Goal: Task Accomplishment & Management: Complete application form

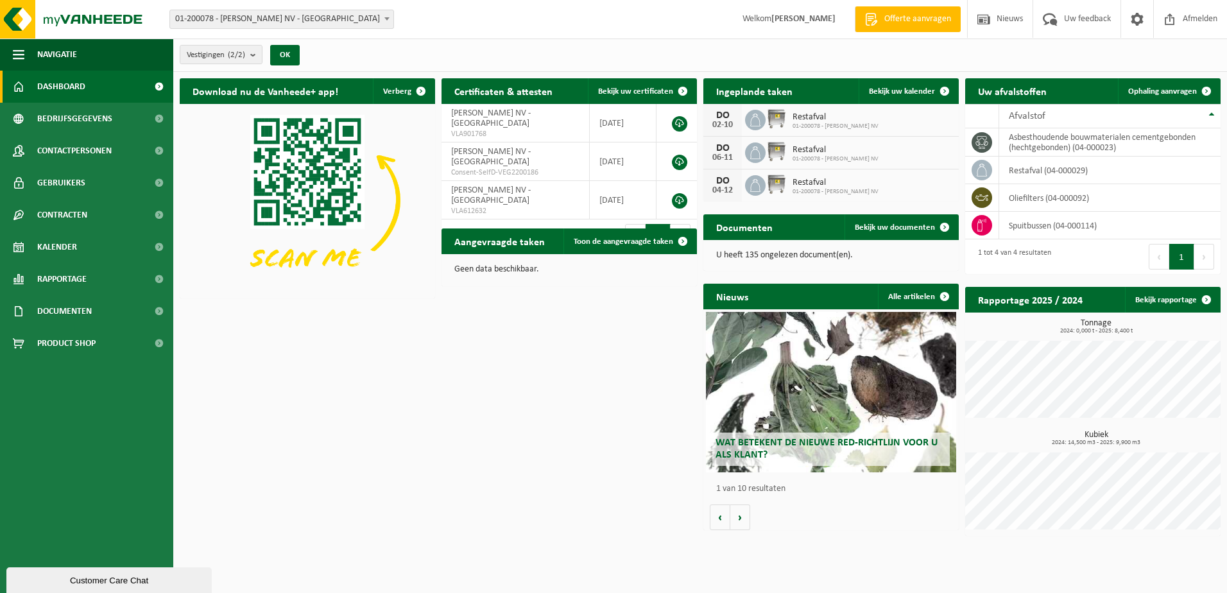
click at [158, 87] on span at bounding box center [158, 87] width 29 height 32
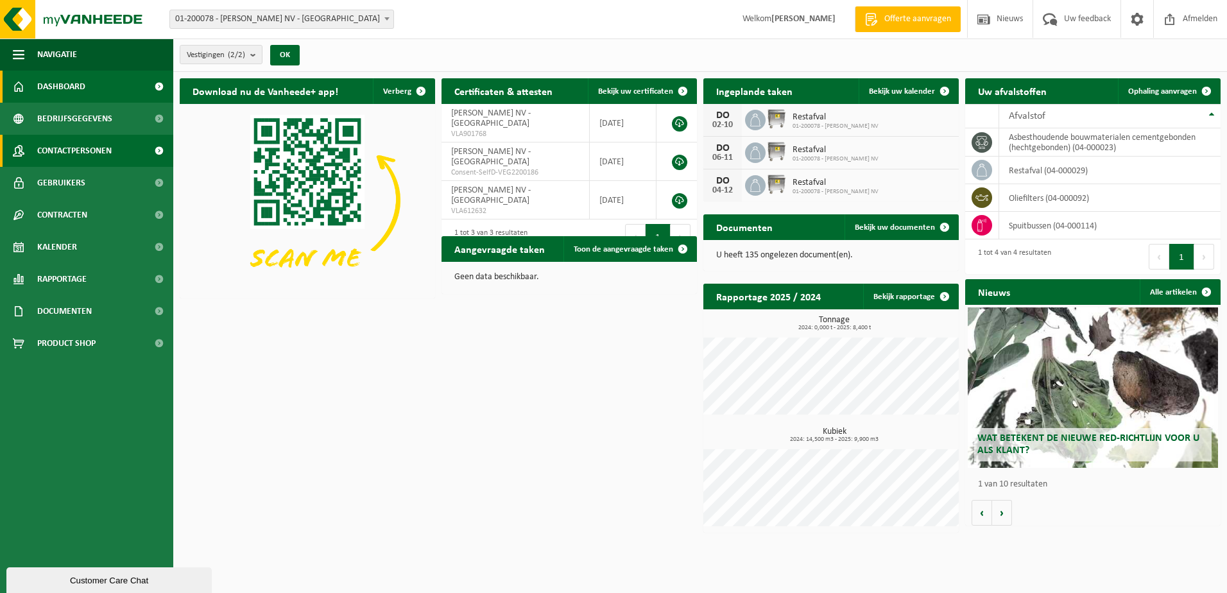
click at [121, 153] on link "Contactpersonen" at bounding box center [86, 151] width 173 height 32
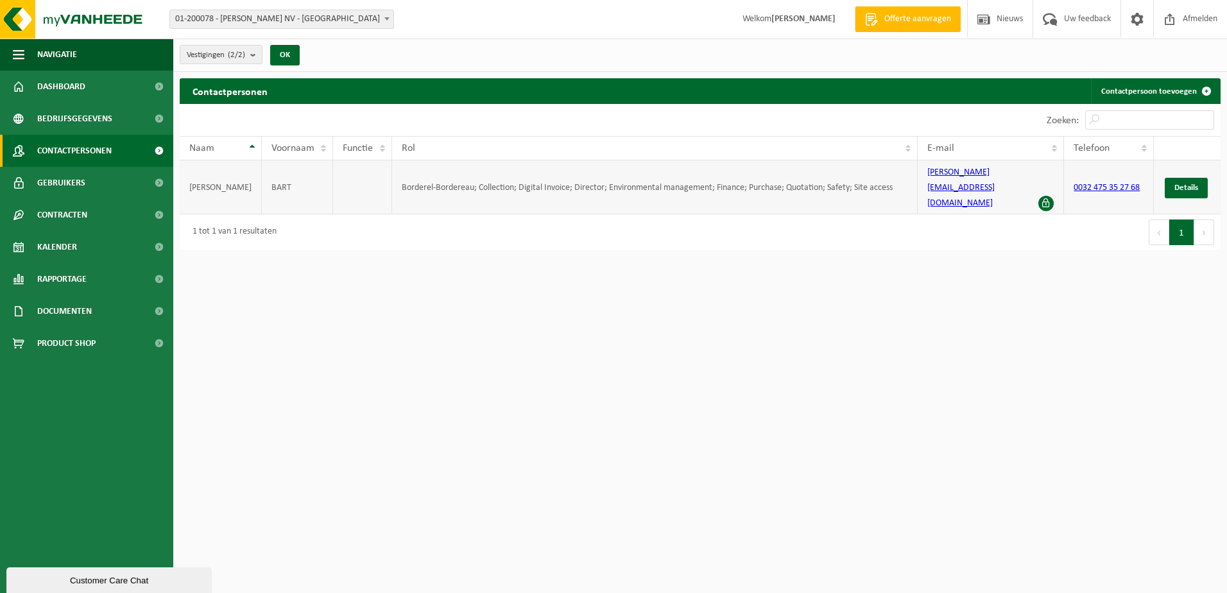
click at [1047, 196] on span at bounding box center [1045, 203] width 15 height 15
click at [1186, 183] on span "Details" at bounding box center [1186, 187] width 24 height 8
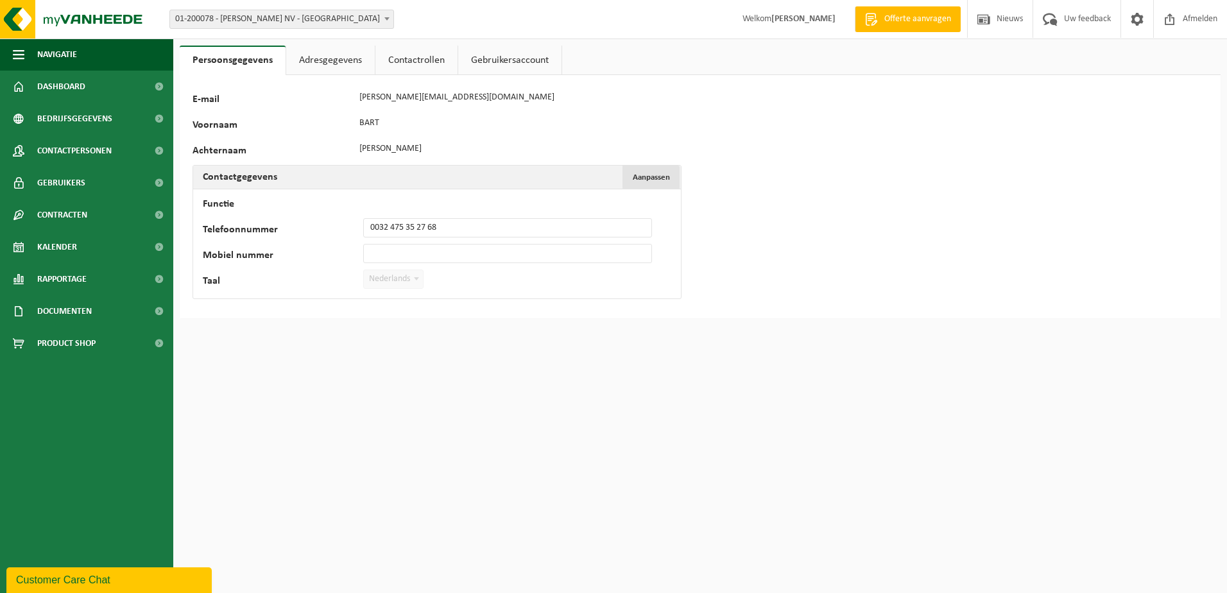
click at [668, 177] on span "Aanpassen" at bounding box center [650, 177] width 37 height 8
click at [670, 178] on button "Aanpassen Annuleren" at bounding box center [650, 177] width 57 height 23
click at [345, 60] on link "Adresgegevens" at bounding box center [330, 61] width 89 height 30
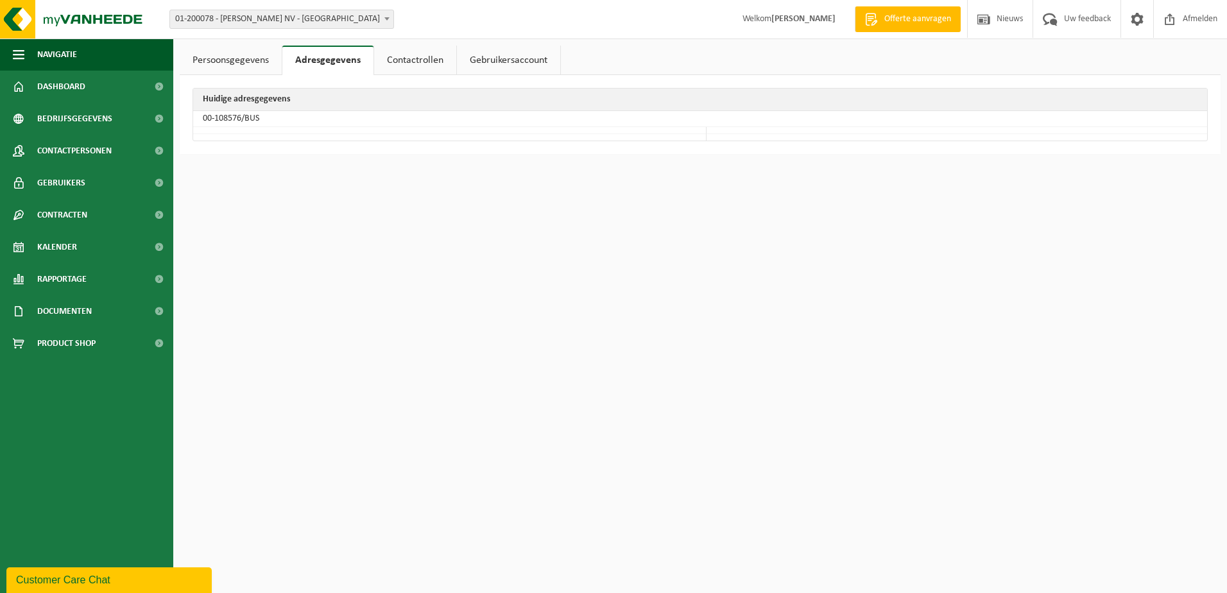
click at [421, 58] on link "Contactrollen" at bounding box center [415, 61] width 82 height 30
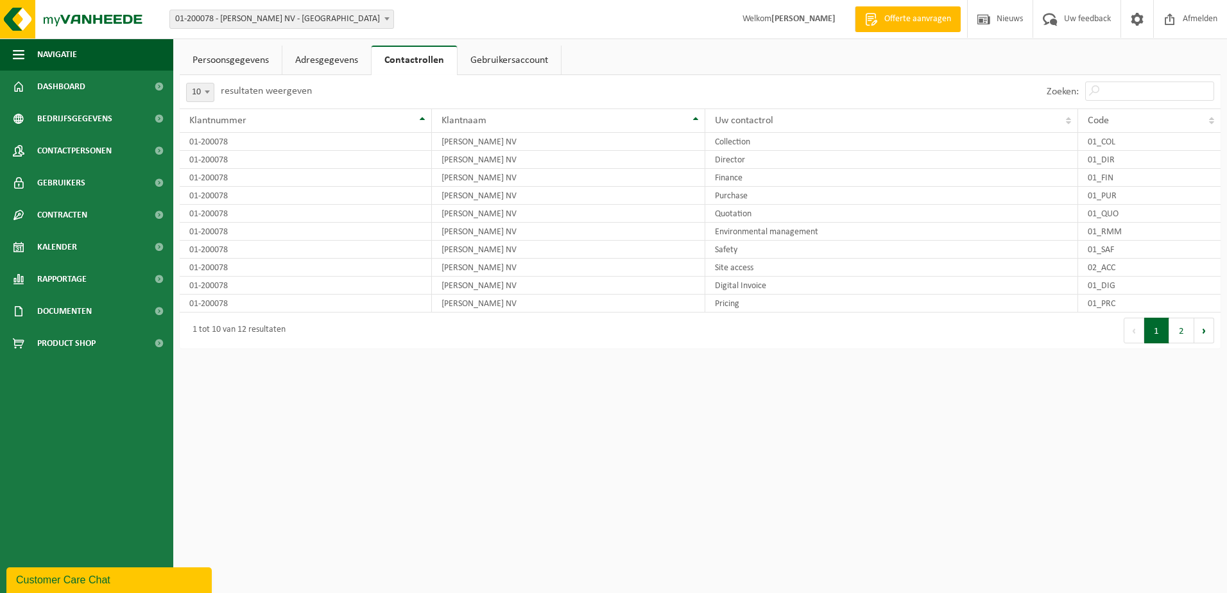
click at [486, 63] on link "Gebruikersaccount" at bounding box center [508, 61] width 103 height 30
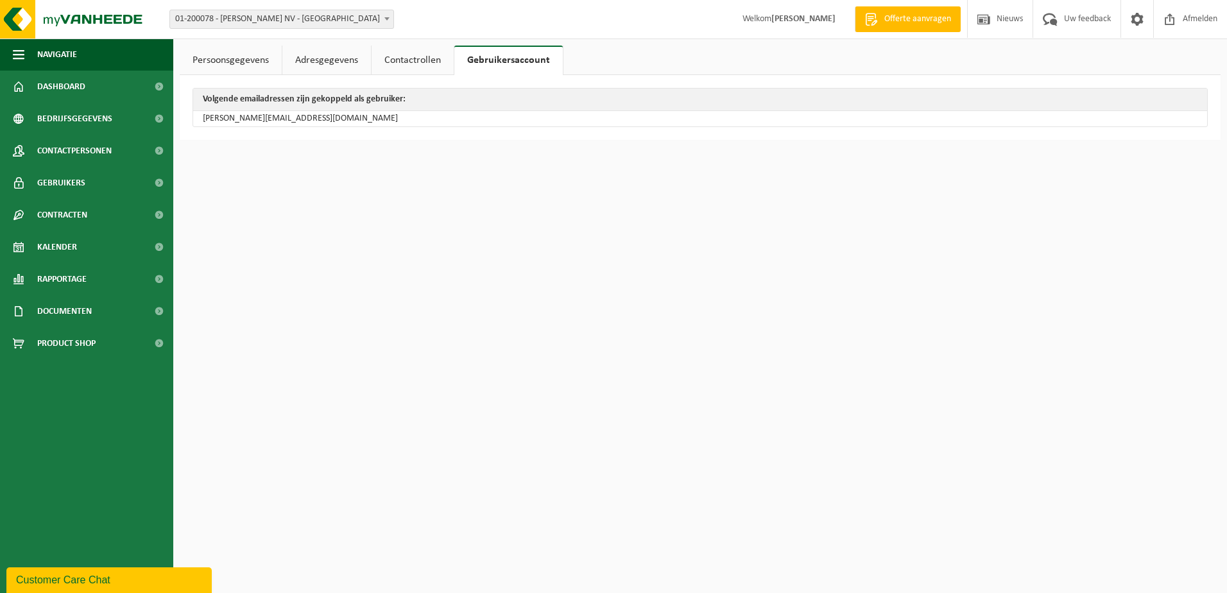
click at [250, 62] on link "Persoonsgegevens" at bounding box center [231, 61] width 102 height 30
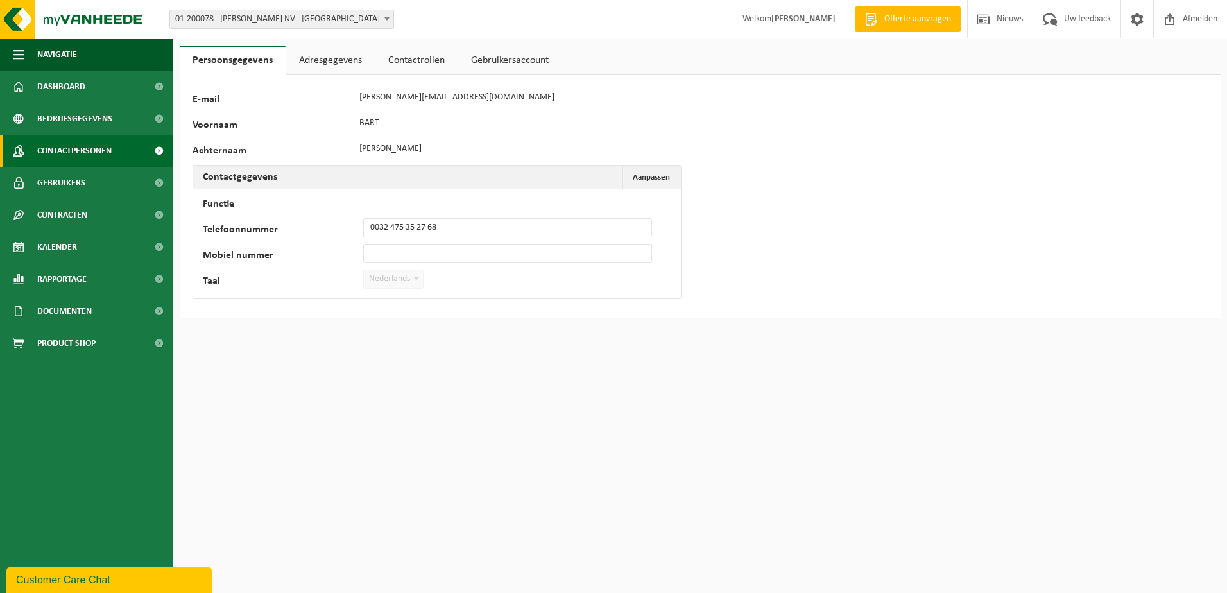
click at [90, 151] on span "Contactpersonen" at bounding box center [74, 151] width 74 height 32
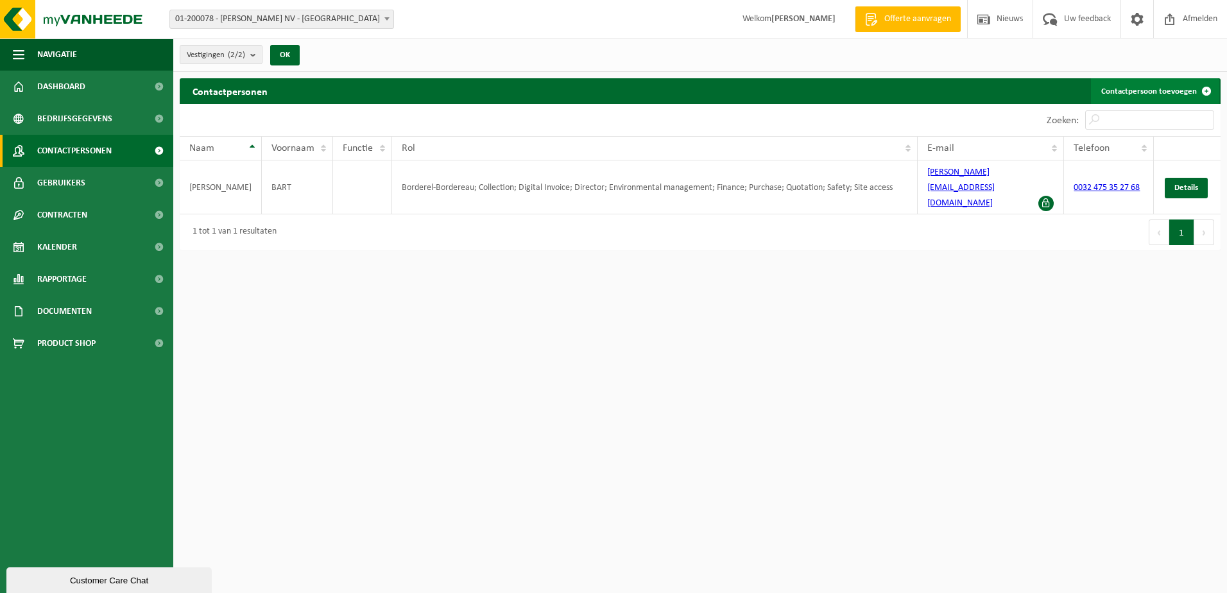
click at [1171, 88] on link "Contactpersoon toevoegen" at bounding box center [1155, 91] width 128 height 26
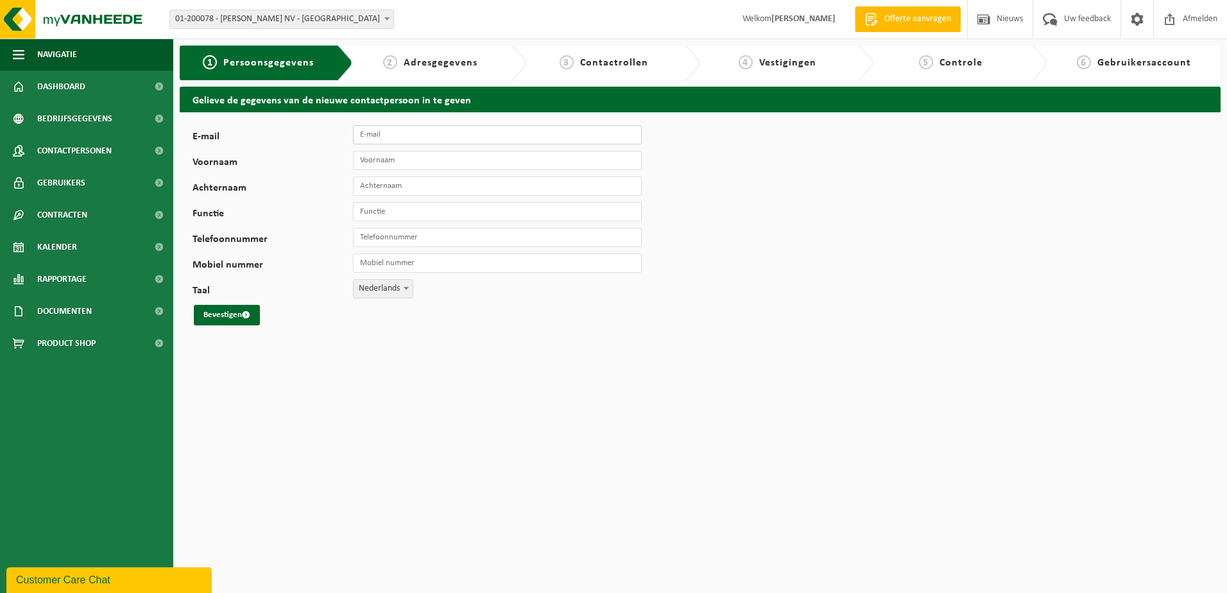
click at [386, 135] on input "E-mail" at bounding box center [497, 134] width 289 height 19
type input "info@lgvancraeynest.be"
type input "Bart Vancraeynest"
type input "+32 475 35 27 68"
click at [409, 156] on input "Voornaam" at bounding box center [497, 160] width 289 height 19
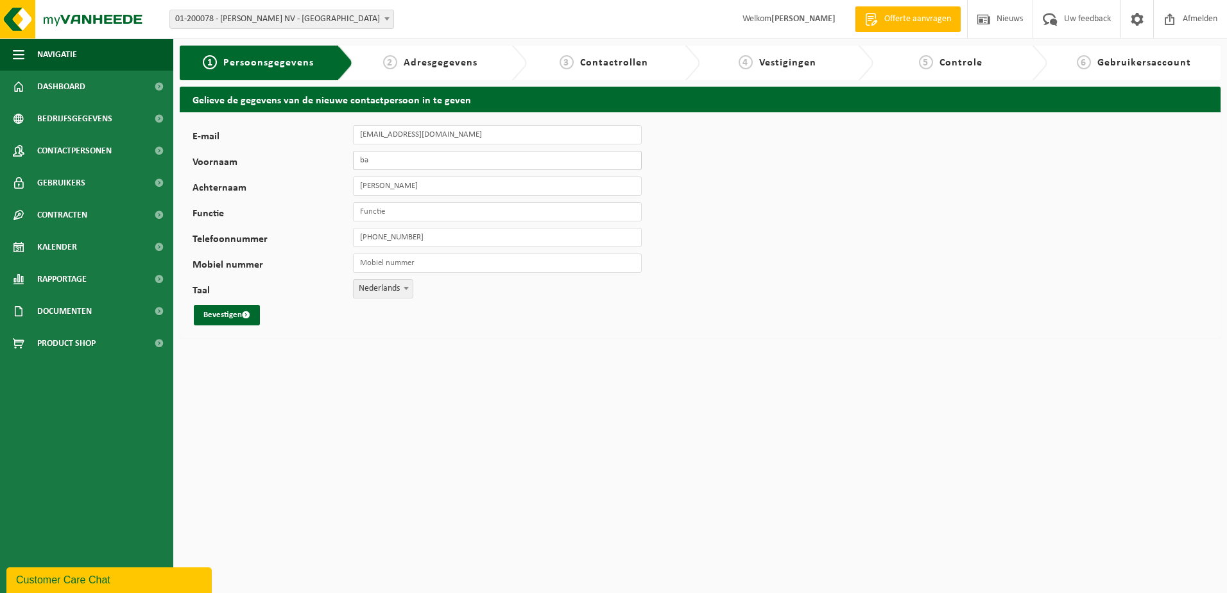
type input "b"
type input "Bart"
click at [377, 187] on input "Bart Vancraeynest" at bounding box center [497, 185] width 289 height 19
type input "Vancraeynest"
click at [459, 214] on input "Functie" at bounding box center [497, 211] width 289 height 19
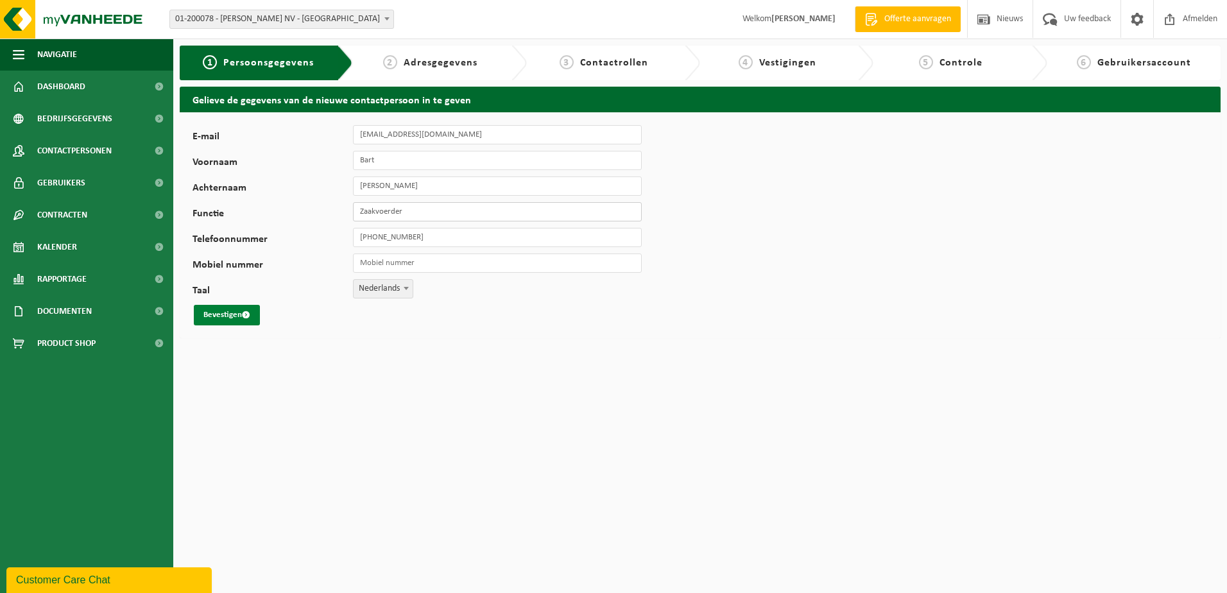
type input "Zaakvoerder"
click at [224, 313] on button "Bevestigen" at bounding box center [227, 315] width 66 height 21
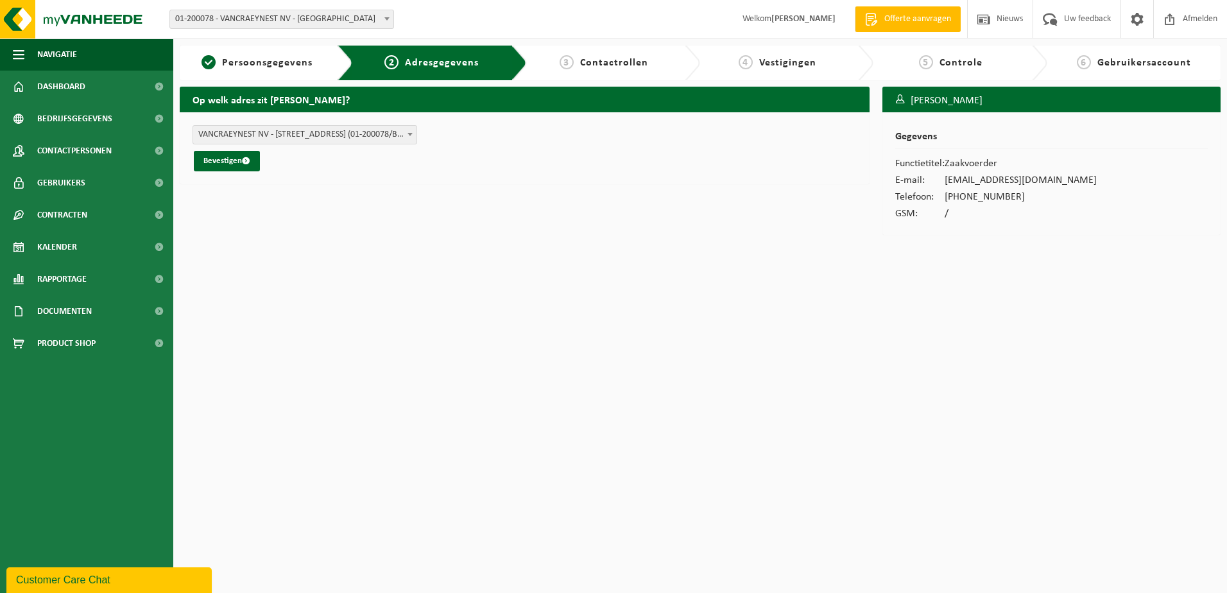
click at [411, 138] on span at bounding box center [409, 134] width 13 height 17
click at [223, 162] on button "Bevestigen" at bounding box center [227, 161] width 66 height 21
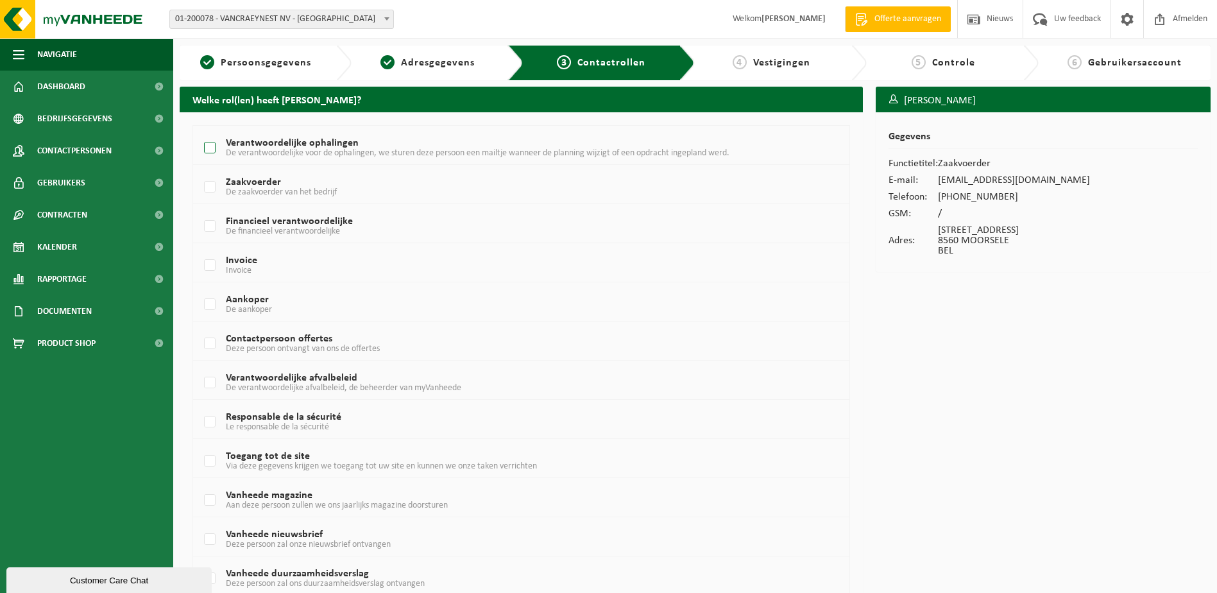
click at [213, 148] on label "Verantwoordelijke ophalingen De verantwoordelijke voor de ophalingen, we sturen…" at bounding box center [493, 148] width 584 height 19
click at [200, 132] on input "Verantwoordelijke ophalingen De verantwoordelijke voor de ophalingen, we sturen…" at bounding box center [199, 132] width 1 height 1
checkbox input "true"
click at [208, 189] on label "Zaakvoerder De zaakvoerder van het bedrijf" at bounding box center [493, 187] width 584 height 19
click at [200, 171] on input "Zaakvoerder De zaakvoerder van het bedrijf" at bounding box center [199, 171] width 1 height 1
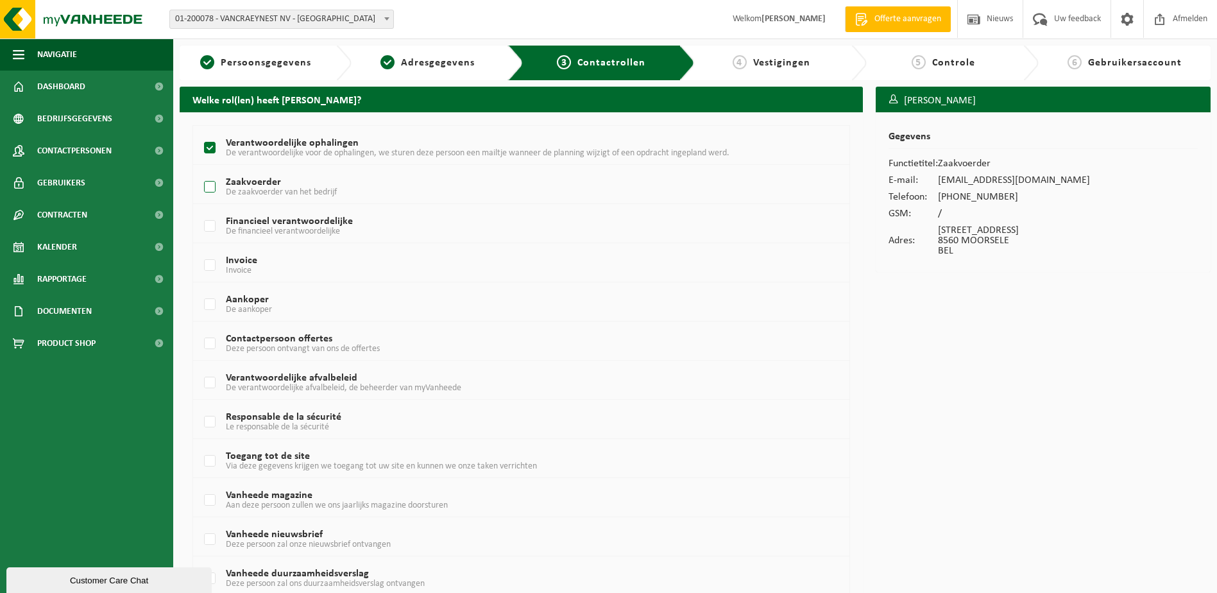
checkbox input "true"
click at [210, 228] on label "Financieel verantwoordelijke De financieel verantwoordelijke" at bounding box center [493, 226] width 584 height 19
click at [200, 210] on input "Financieel verantwoordelijke De financieel verantwoordelijke" at bounding box center [199, 210] width 1 height 1
checkbox input "true"
click at [207, 268] on label "Invoice Invoice" at bounding box center [493, 265] width 584 height 19
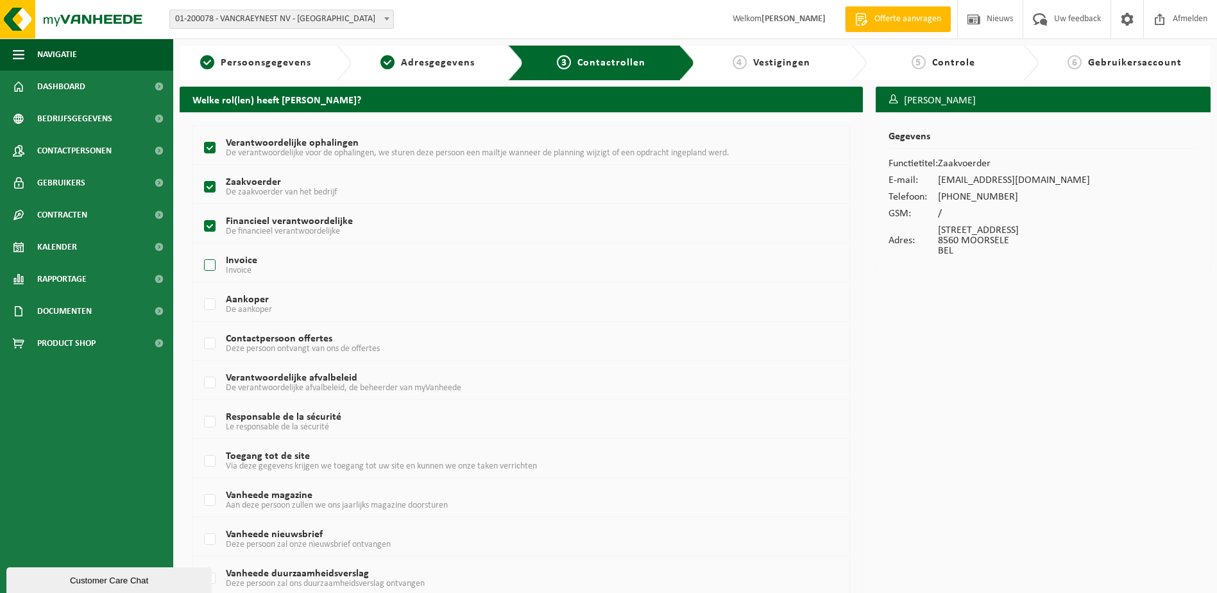
click at [200, 250] on input "Invoice Invoice" at bounding box center [199, 249] width 1 height 1
checkbox input "true"
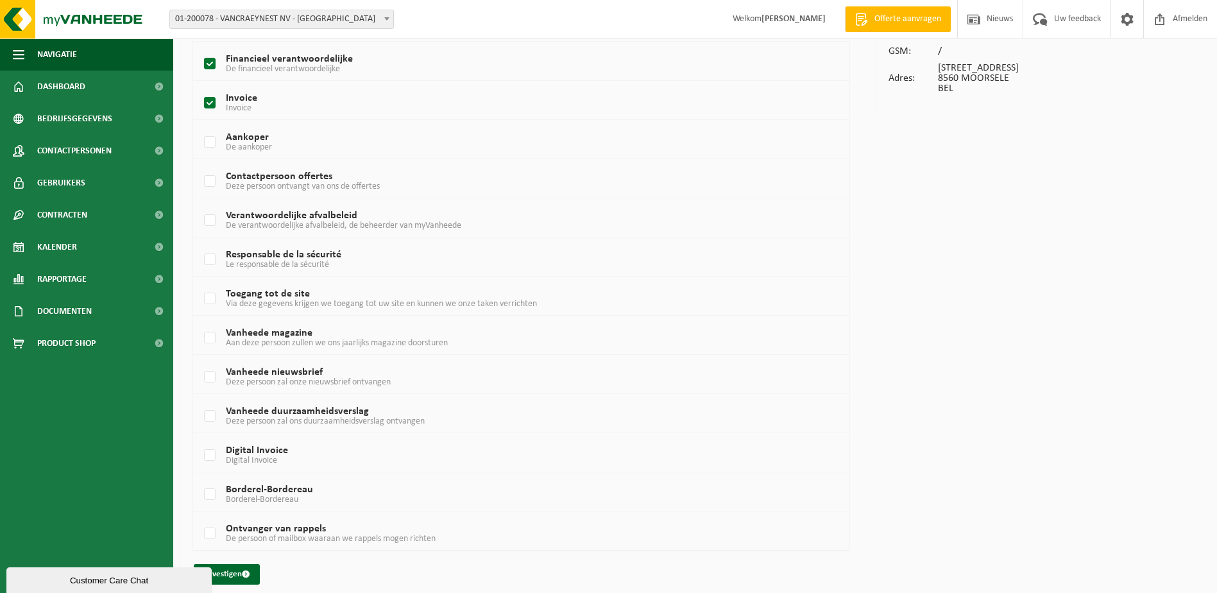
scroll to position [173, 0]
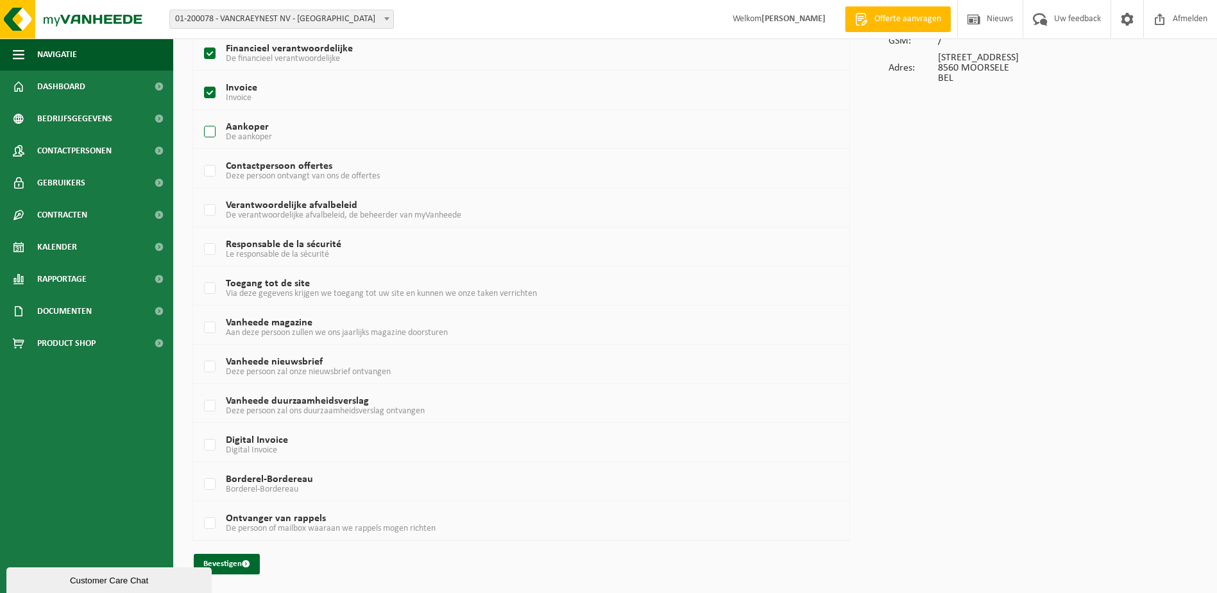
click at [212, 130] on label "Aankoper De aankoper" at bounding box center [493, 132] width 584 height 19
click at [200, 116] on input "Aankoper De aankoper" at bounding box center [199, 115] width 1 height 1
checkbox input "true"
click at [212, 448] on label "Digital Invoice Digital Invoice" at bounding box center [493, 445] width 584 height 19
click at [200, 429] on input "Digital Invoice Digital Invoice" at bounding box center [199, 429] width 1 height 1
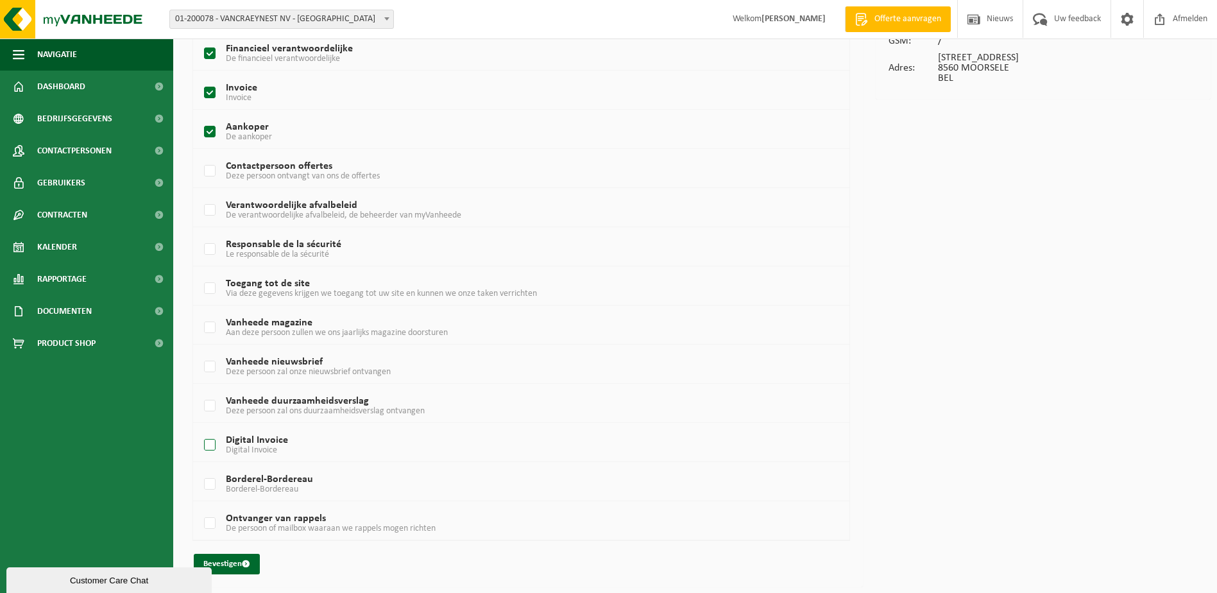
checkbox input "true"
click at [208, 514] on label "Ontvanger van rappels De persoon of mailbox waaraan we rappels mogen richten" at bounding box center [493, 523] width 584 height 19
click at [200, 507] on input "Ontvanger van rappels De persoon of mailbox waaraan we rappels mogen richten" at bounding box center [199, 507] width 1 height 1
checkbox input "true"
click at [214, 485] on label "Borderel-Bordereau Borderel-Bordereau" at bounding box center [493, 484] width 584 height 19
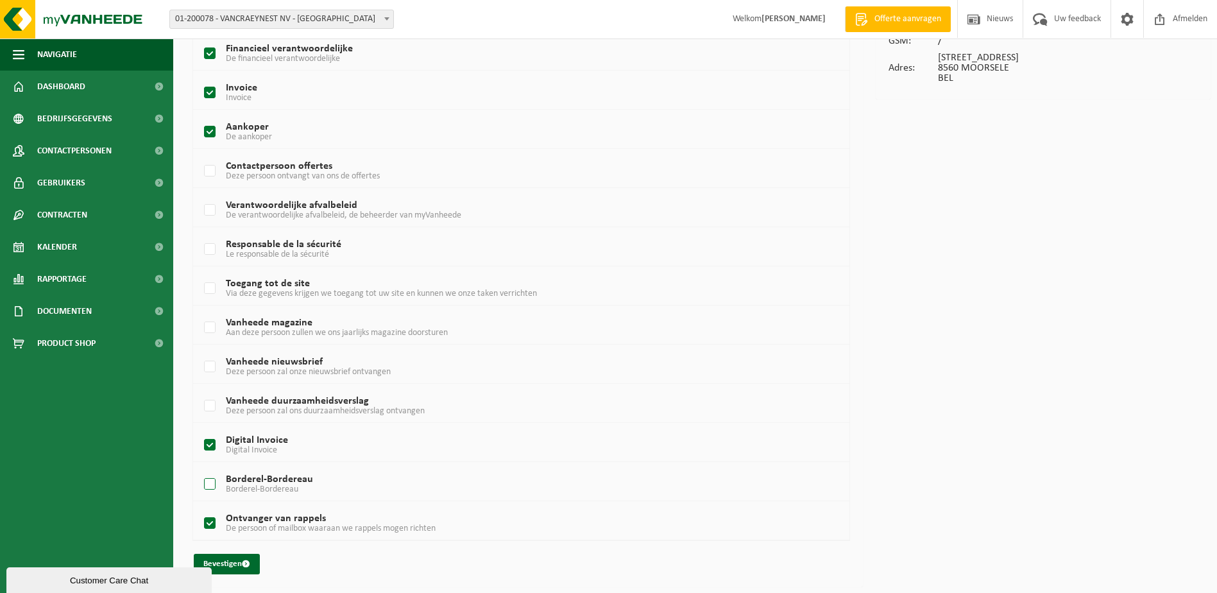
click at [200, 468] on input "Borderel-Bordereau Borderel-Bordereau" at bounding box center [199, 468] width 1 height 1
checkbox input "true"
click at [213, 171] on label "Contactpersoon offertes Deze persoon ontvangt van ons de offertes" at bounding box center [493, 171] width 584 height 19
click at [200, 155] on input "Contactpersoon offertes Deze persoon ontvangt van ons de offertes" at bounding box center [199, 155] width 1 height 1
checkbox input "true"
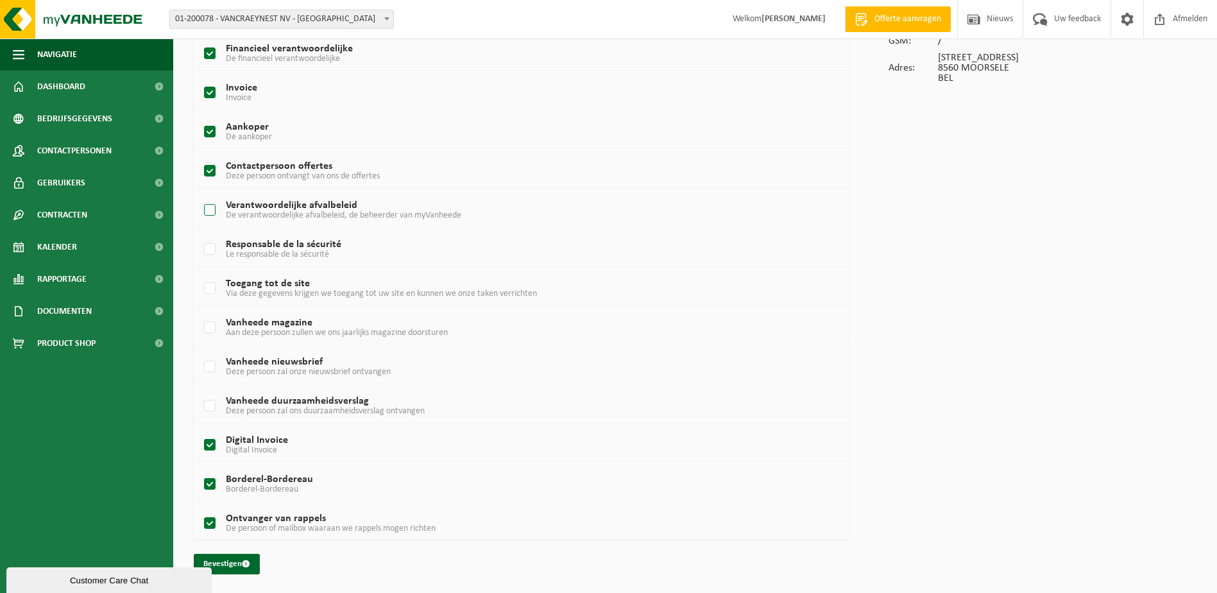
click at [221, 207] on label "Verantwoordelijke afvalbeleid De verantwoordelijke afvalbeleid, de beheerder va…" at bounding box center [493, 210] width 584 height 19
click at [200, 194] on input "Verantwoordelijke afvalbeleid De verantwoordelijke afvalbeleid, de beheerder va…" at bounding box center [199, 194] width 1 height 1
checkbox input "true"
click at [212, 246] on label "Responsable de la sécurité Le responsable de la sécurité" at bounding box center [493, 249] width 584 height 19
click at [200, 233] on input "Responsable de la sécurité Le responsable de la sécurité" at bounding box center [199, 233] width 1 height 1
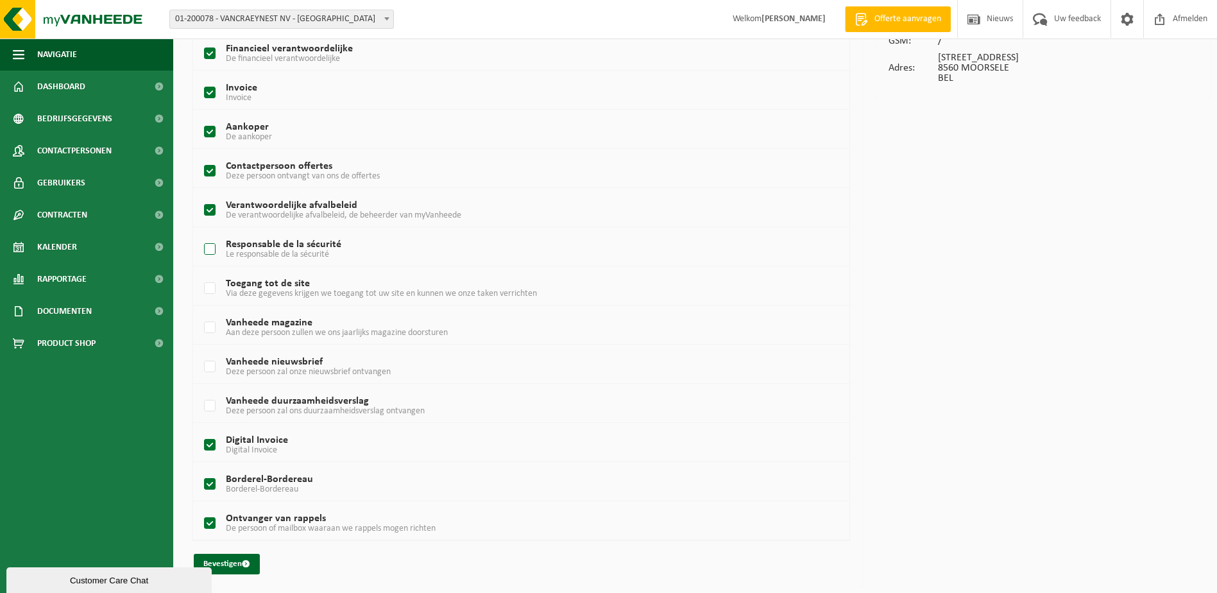
checkbox input "true"
click at [210, 408] on label "Vanheede duurzaamheidsverslag Deze persoon zal ons duurzaamheidsverslag ontvang…" at bounding box center [493, 405] width 584 height 19
click at [200, 390] on input "Vanheede duurzaamheidsverslag Deze persoon zal ons duurzaamheidsverslag ontvang…" at bounding box center [199, 389] width 1 height 1
checkbox input "true"
click at [209, 294] on label "Toegang tot de site Via deze gegevens krijgen we toegang tot uw site en kunnen …" at bounding box center [493, 288] width 584 height 19
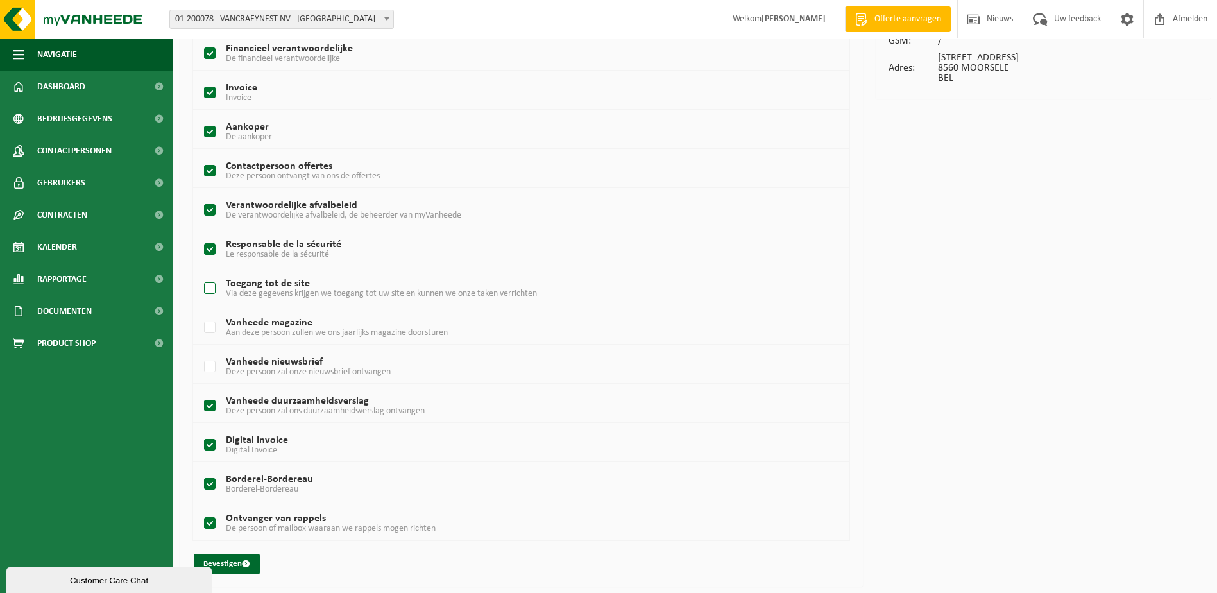
click at [200, 273] on input "Toegang tot de site Via deze gegevens krijgen we toegang tot uw site en kunnen …" at bounding box center [199, 272] width 1 height 1
checkbox input "true"
click at [227, 559] on button "Bevestigen" at bounding box center [227, 564] width 66 height 21
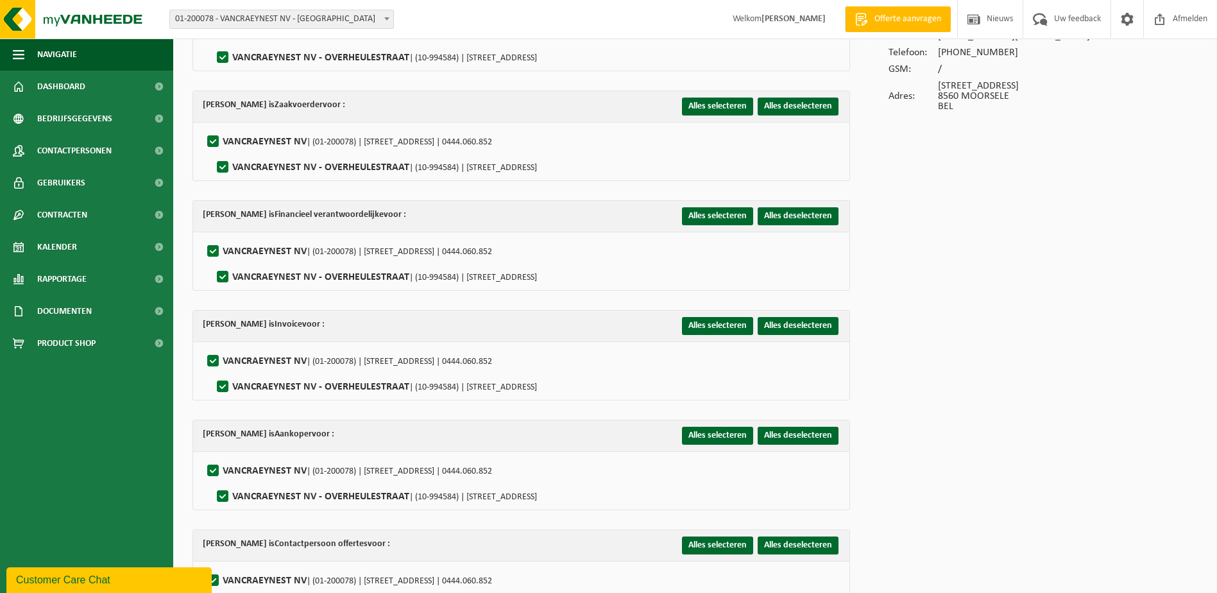
scroll to position [27, 0]
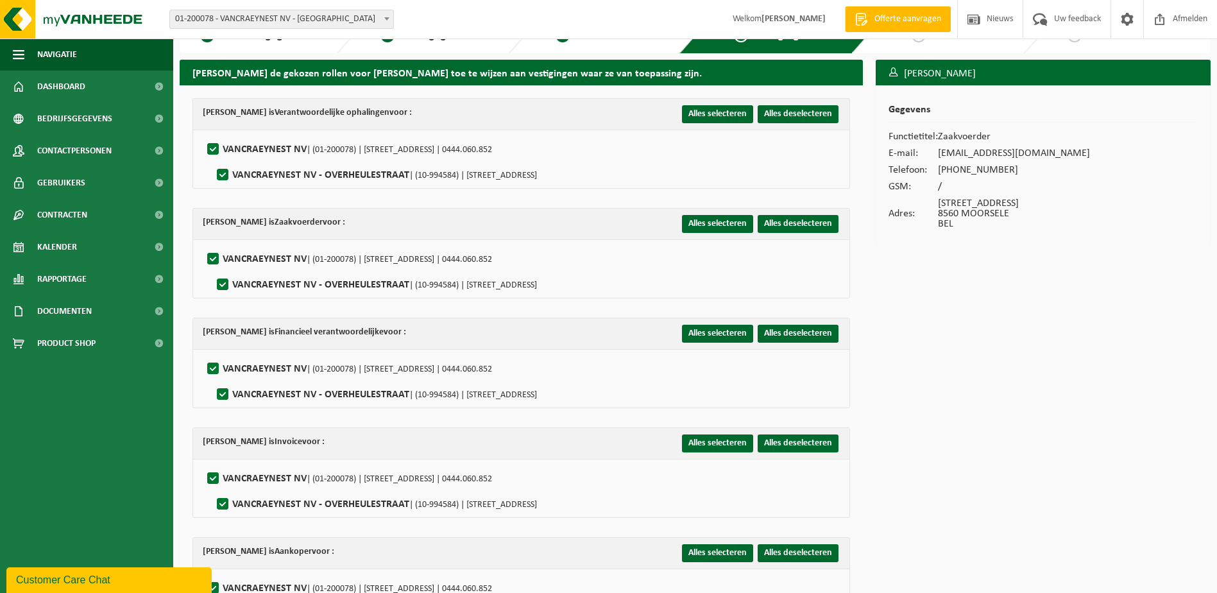
click at [224, 174] on label"] "VANCRAEYNEST NV - OVERHEULESTRAAT | (10-994584) | OVERHEULESTRAAT 349, 8560 MOO…" at bounding box center [375, 175] width 323 height 19
click at [212, 159] on input "VANCRAEYNEST NV - OVERHEULESTRAAT | (10-994584) | OVERHEULESTRAAT 349, 8560 MOO…" at bounding box center [212, 158] width 1 height 1
checkbox input "false"
click at [222, 285] on label"] "VANCRAEYNEST NV - OVERHEULESTRAAT | (10-994584) | OVERHEULESTRAAT 349, 8560 MOO…" at bounding box center [375, 284] width 323 height 19
click at [212, 269] on input "VANCRAEYNEST NV - OVERHEULESTRAAT | (10-994584) | OVERHEULESTRAAT 349, 8560 MOO…" at bounding box center [212, 268] width 1 height 1
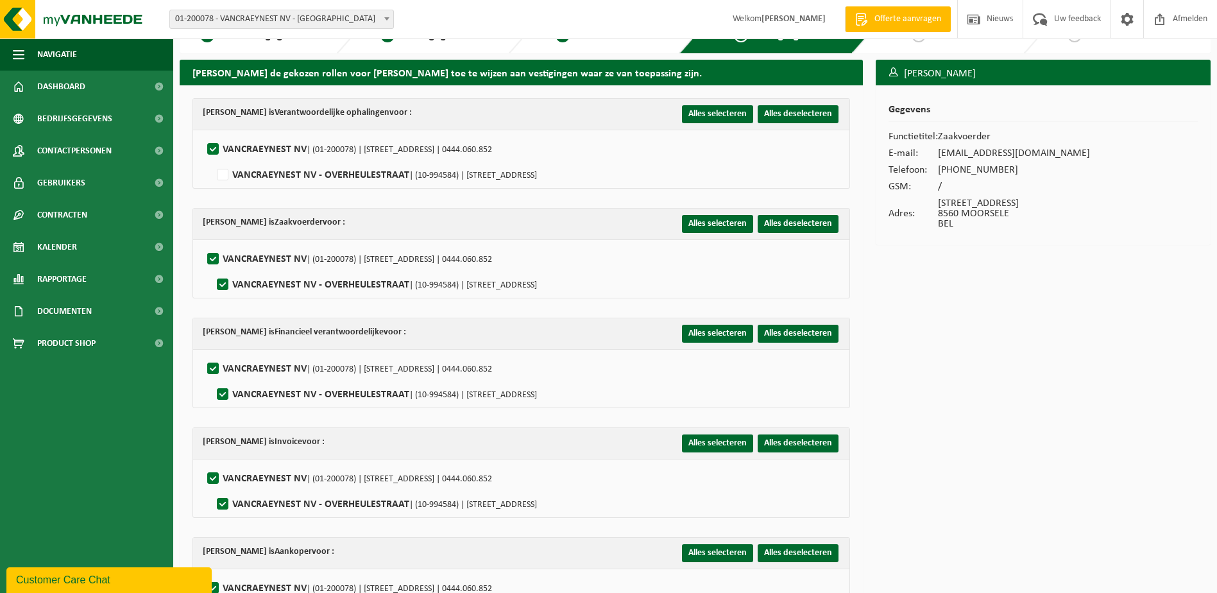
checkbox input "false"
click at [223, 396] on label"] "VANCRAEYNEST NV - OVERHEULESTRAAT | (10-994584) | OVERHEULESTRAAT 349, 8560 MOO…" at bounding box center [375, 394] width 323 height 19
click at [212, 378] on input "VANCRAEYNEST NV - OVERHEULESTRAAT | (10-994584) | OVERHEULESTRAAT 349, 8560 MOO…" at bounding box center [212, 378] width 1 height 1
checkbox input "false"
click at [224, 497] on label"] "VANCRAEYNEST NV - OVERHEULESTRAAT | (10-994584) | OVERHEULESTRAAT 349, 8560 MOO…" at bounding box center [375, 504] width 323 height 19
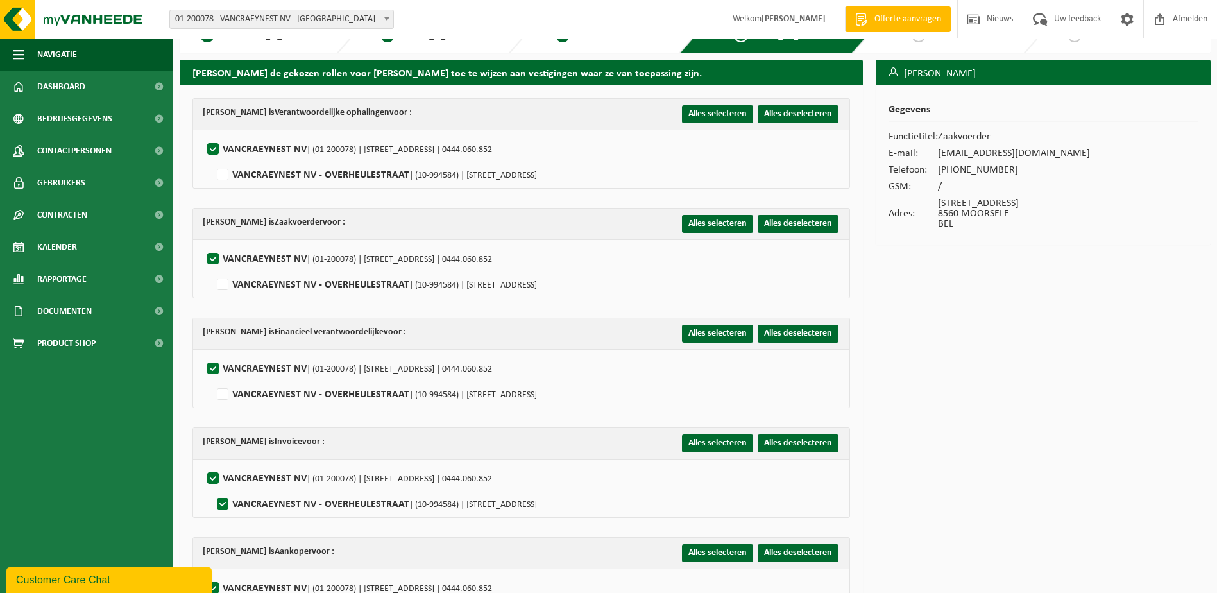
click at [212, 488] on input "VANCRAEYNEST NV - OVERHEULESTRAAT | (10-994584) | OVERHEULESTRAAT 349, 8560 MOO…" at bounding box center [212, 488] width 1 height 1
checkbox input "false"
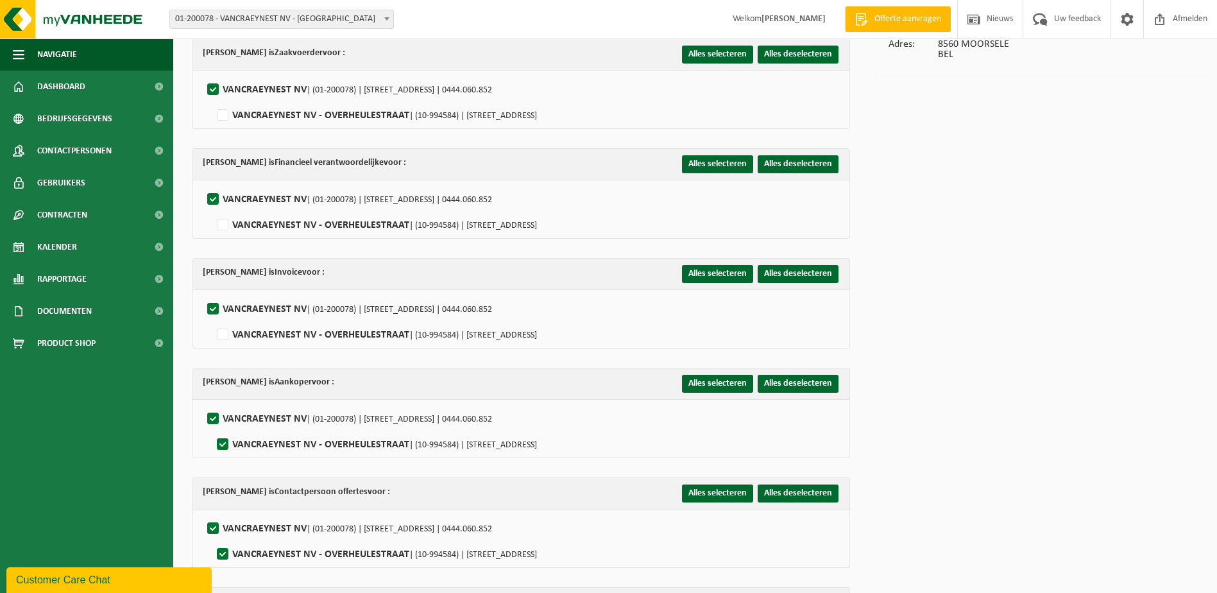
scroll to position [219, 0]
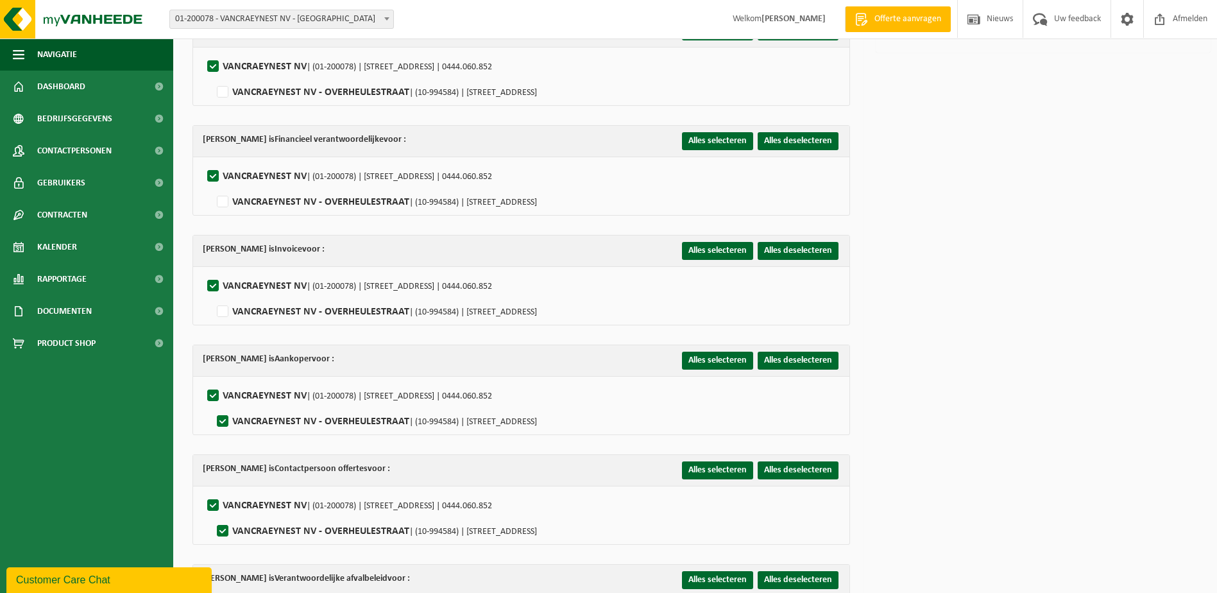
click at [225, 421] on label"] "VANCRAEYNEST NV - OVERHEULESTRAAT | (10-994584) | OVERHEULESTRAAT 349, 8560 MOO…" at bounding box center [375, 421] width 323 height 19
click at [212, 405] on input "VANCRAEYNEST NV - OVERHEULESTRAAT | (10-994584) | OVERHEULESTRAAT 349, 8560 MOO…" at bounding box center [212, 405] width 1 height 1
checkbox input "false"
click at [218, 528] on label"] "VANCRAEYNEST NV - OVERHEULESTRAAT | (10-994584) | OVERHEULESTRAAT 349, 8560 MOO…" at bounding box center [375, 531] width 323 height 19
click at [212, 515] on input "VANCRAEYNEST NV - OVERHEULESTRAAT | (10-994584) | OVERHEULESTRAAT 349, 8560 MOO…" at bounding box center [212, 514] width 1 height 1
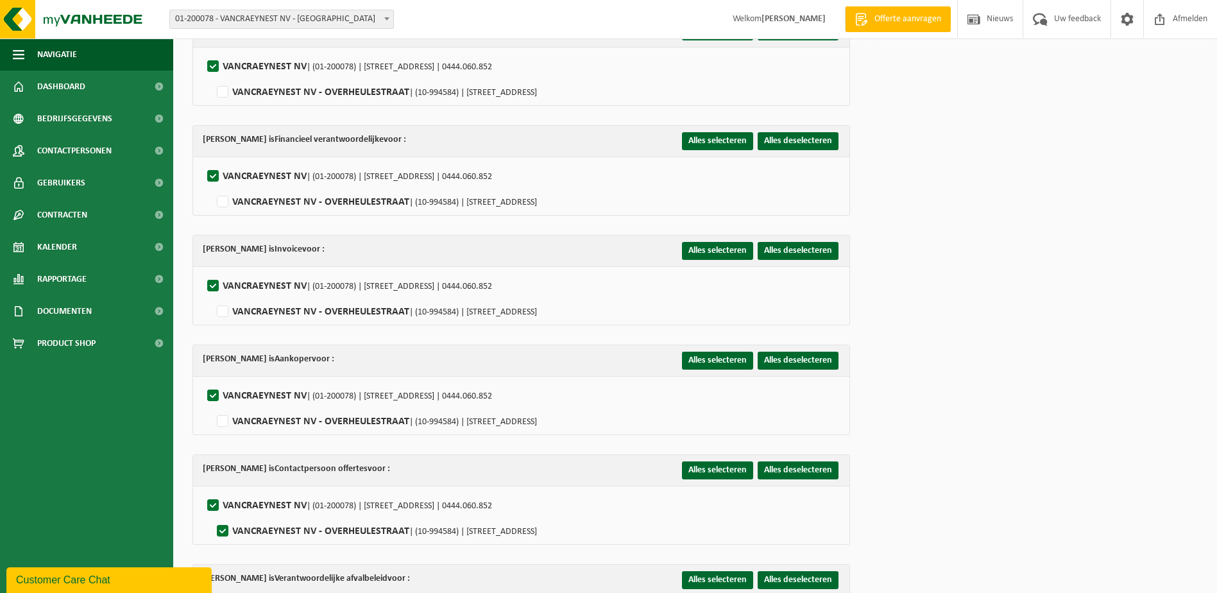
checkbox input "false"
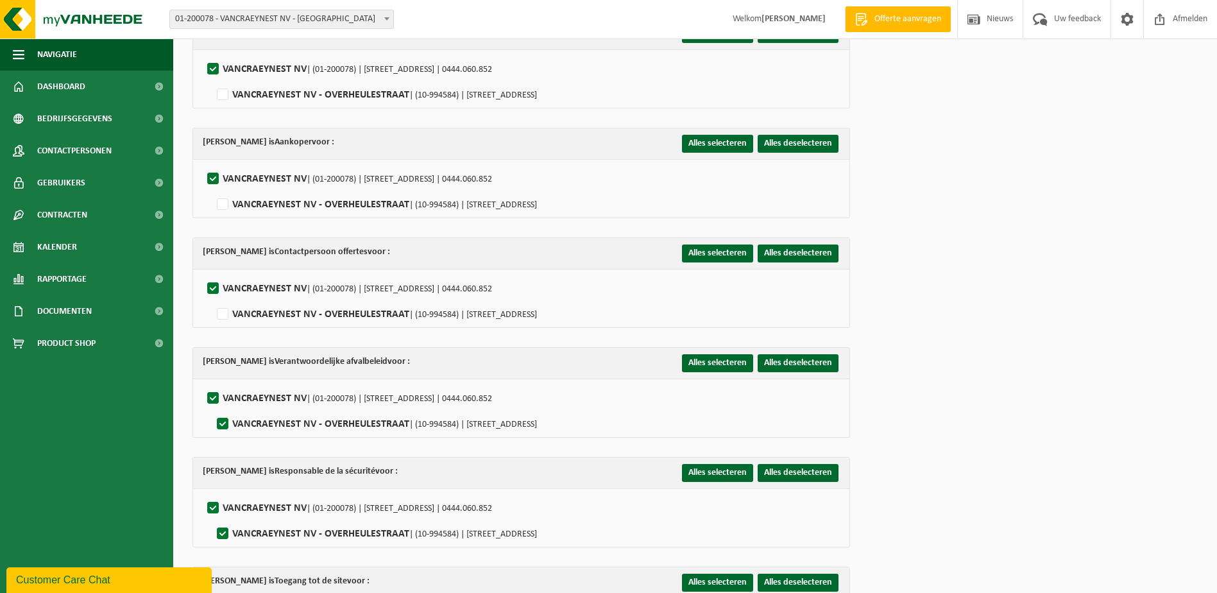
scroll to position [476, 0]
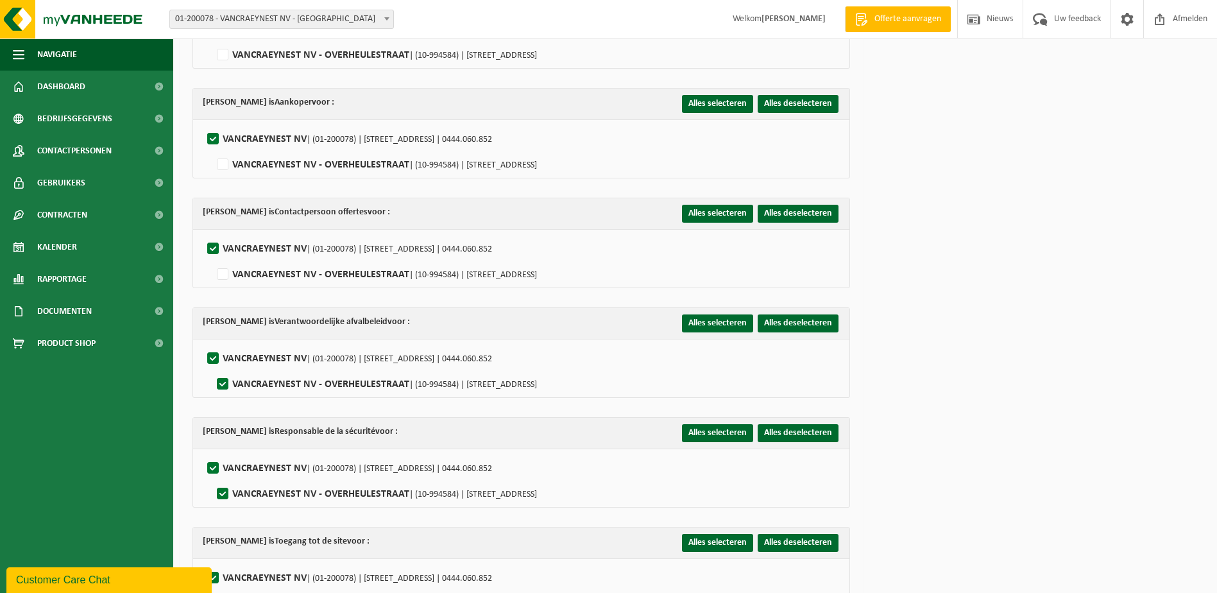
click at [222, 378] on label"] "VANCRAEYNEST NV - OVERHEULESTRAAT | (10-994584) | OVERHEULESTRAAT 349, 8560 MOO…" at bounding box center [375, 384] width 323 height 19
click at [212, 368] on input "VANCRAEYNEST NV - OVERHEULESTRAAT | (10-994584) | OVERHEULESTRAAT 349, 8560 MOO…" at bounding box center [212, 368] width 1 height 1
checkbox input "false"
click at [222, 491] on label"] "VANCRAEYNEST NV - OVERHEULESTRAAT | (10-994584) | OVERHEULESTRAAT 349, 8560 MOO…" at bounding box center [375, 493] width 323 height 19
click at [212, 478] on input "VANCRAEYNEST NV - OVERHEULESTRAAT | (10-994584) | OVERHEULESTRAAT 349, 8560 MOO…" at bounding box center [212, 477] width 1 height 1
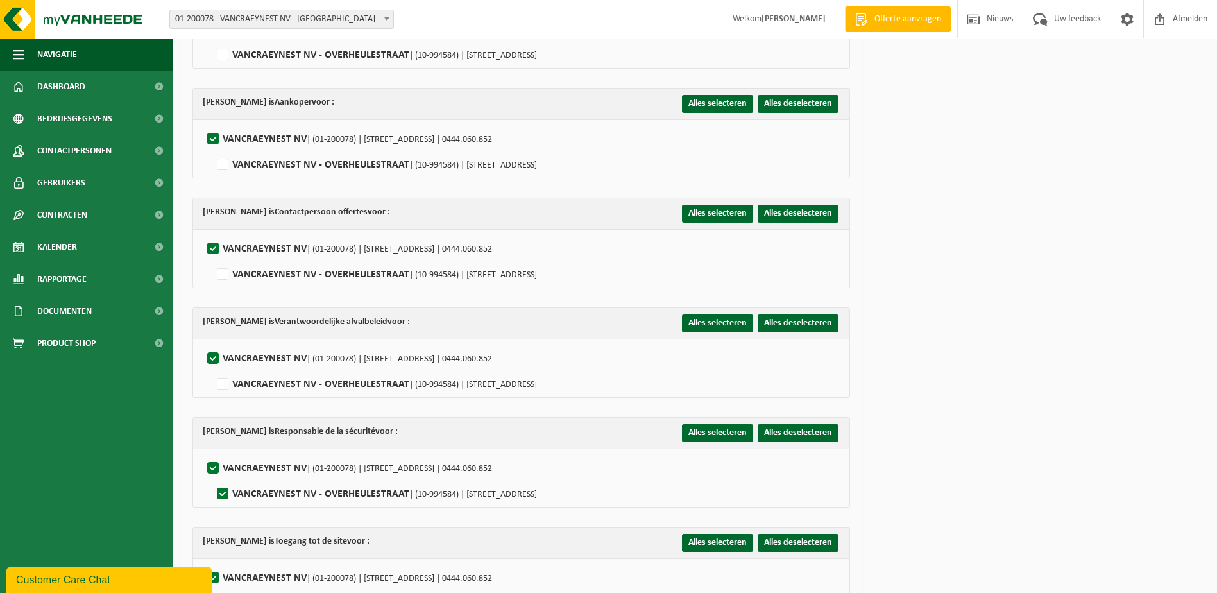
checkbox input "false"
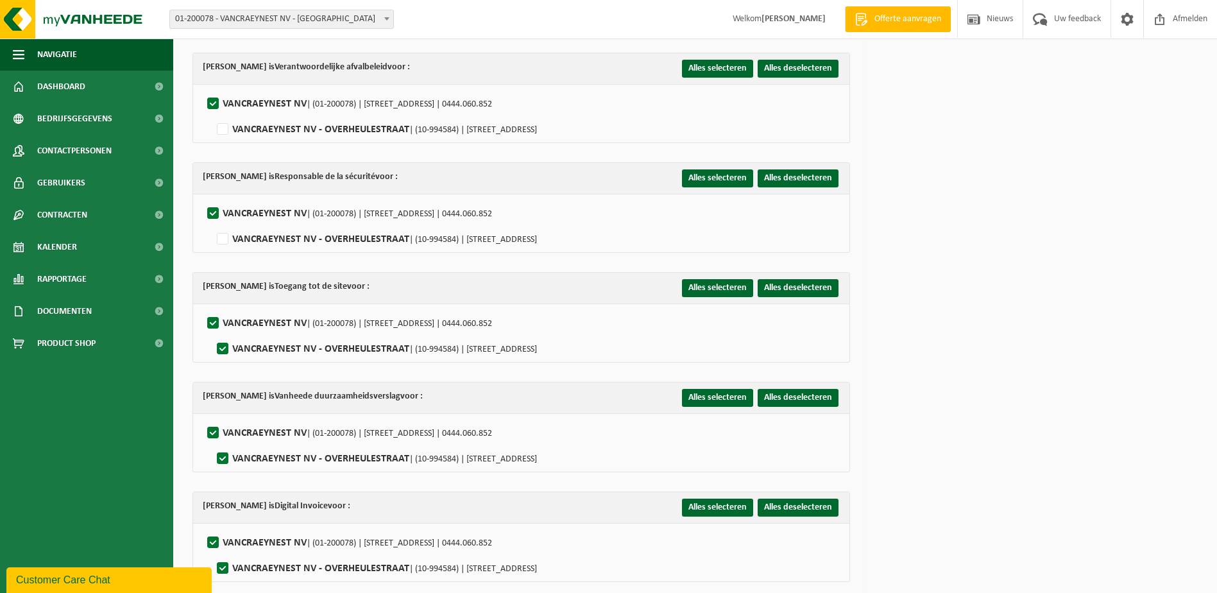
scroll to position [733, 0]
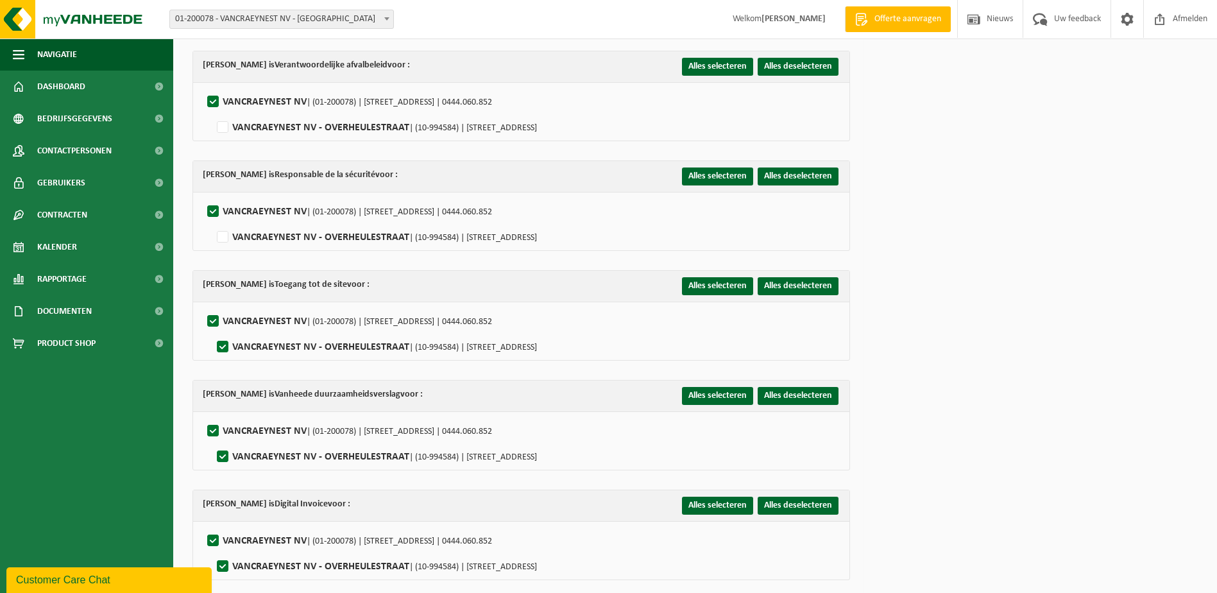
click at [222, 339] on label"] "VANCRAEYNEST NV - OVERHEULESTRAAT | (10-994584) | OVERHEULESTRAAT 349, 8560 MOO…" at bounding box center [375, 346] width 323 height 19
click at [212, 331] on input "VANCRAEYNEST NV - OVERHEULESTRAAT | (10-994584) | OVERHEULESTRAAT 349, 8560 MOO…" at bounding box center [212, 330] width 1 height 1
checkbox input "false"
click at [223, 451] on label"] "VANCRAEYNEST NV - OVERHEULESTRAAT | (10-994584) | OVERHEULESTRAAT 349, 8560 MOO…" at bounding box center [375, 456] width 323 height 19
click at [212, 441] on input "VANCRAEYNEST NV - OVERHEULESTRAAT | (10-994584) | OVERHEULESTRAAT 349, 8560 MOO…" at bounding box center [212, 440] width 1 height 1
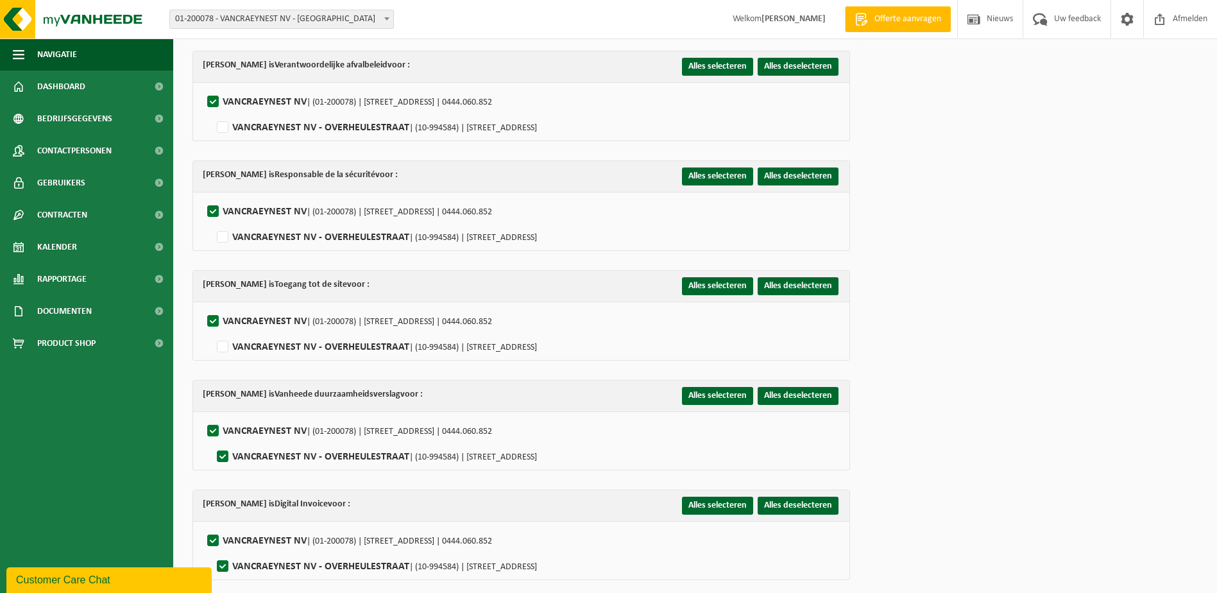
checkbox input "false"
click at [223, 557] on label"] "VANCRAEYNEST NV - OVERHEULESTRAAT | (10-994584) | OVERHEULESTRAAT 349, 8560 MOO…" at bounding box center [375, 566] width 323 height 19
click at [212, 550] on input "VANCRAEYNEST NV - OVERHEULESTRAAT | (10-994584) | OVERHEULESTRAAT 349, 8560 MOO…" at bounding box center [212, 550] width 1 height 1
checkbox input "false"
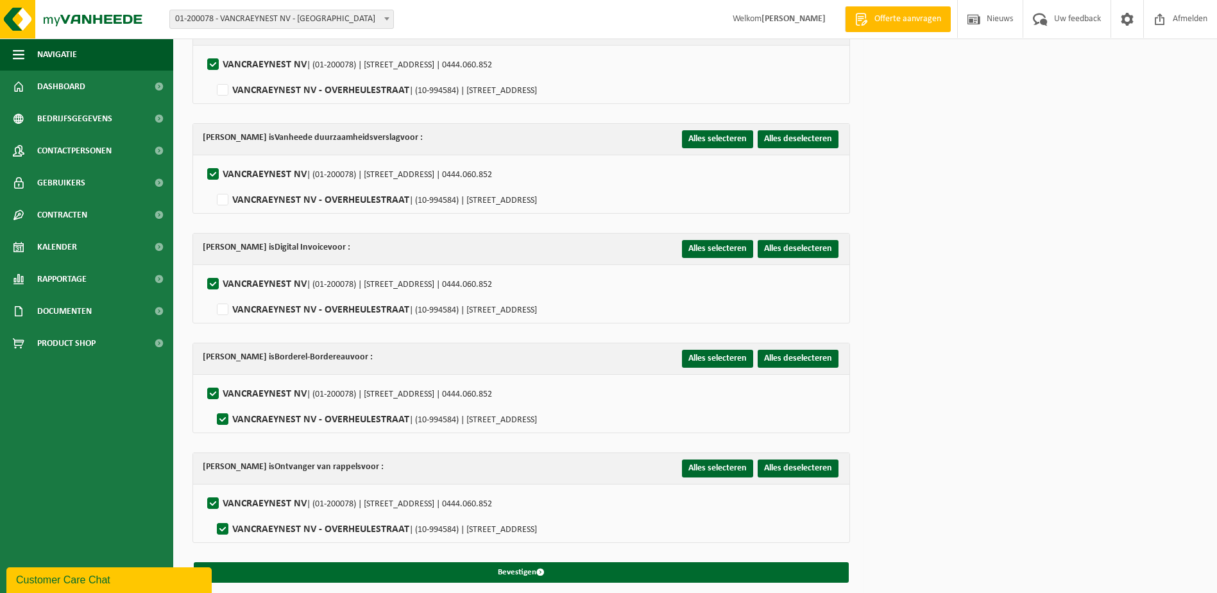
click at [223, 412] on label"] "VANCRAEYNEST NV - OVERHEULESTRAAT | (10-994584) | OVERHEULESTRAAT 349, 8560 MOO…" at bounding box center [375, 419] width 323 height 19
click at [212, 403] on input "VANCRAEYNEST NV - OVERHEULESTRAAT | (10-994584) | OVERHEULESTRAAT 349, 8560 MOO…" at bounding box center [212, 403] width 1 height 1
checkbox input "false"
click at [223, 520] on label"] "VANCRAEYNEST NV - OVERHEULESTRAAT | (10-994584) | OVERHEULESTRAAT 349, 8560 MOO…" at bounding box center [375, 529] width 323 height 19
click at [212, 513] on input "VANCRAEYNEST NV - OVERHEULESTRAAT | (10-994584) | OVERHEULESTRAAT 349, 8560 MOO…" at bounding box center [212, 513] width 1 height 1
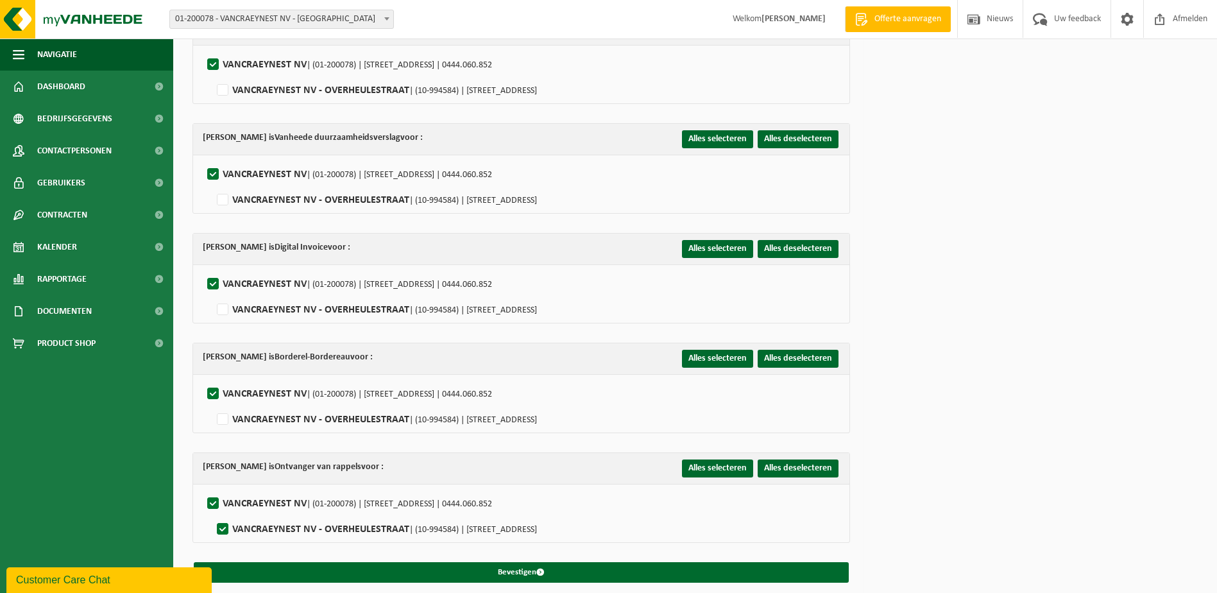
checkbox input "false"
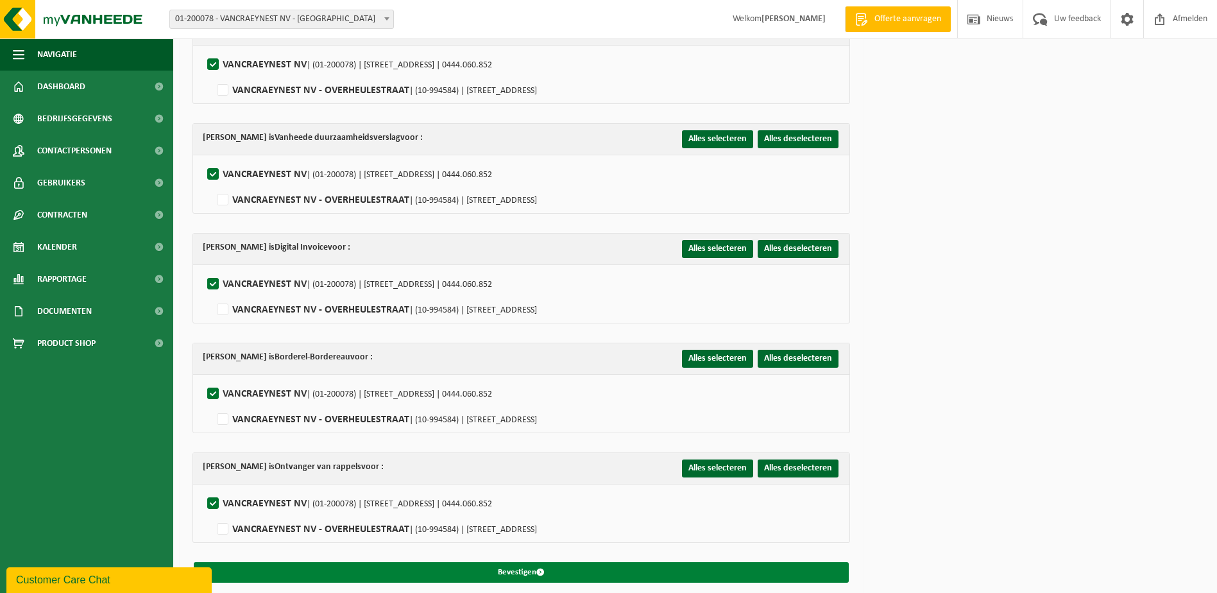
click at [518, 563] on button "Bevestigen" at bounding box center [521, 572] width 655 height 21
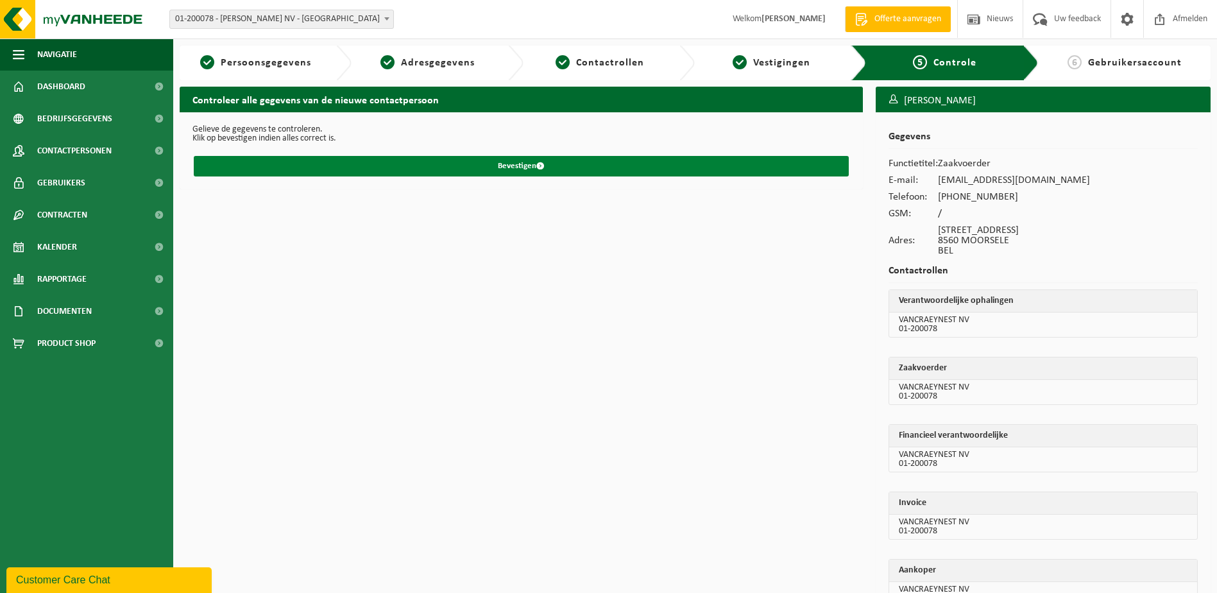
click at [513, 166] on button "Bevestigen" at bounding box center [521, 166] width 655 height 21
